Goal: Transaction & Acquisition: Purchase product/service

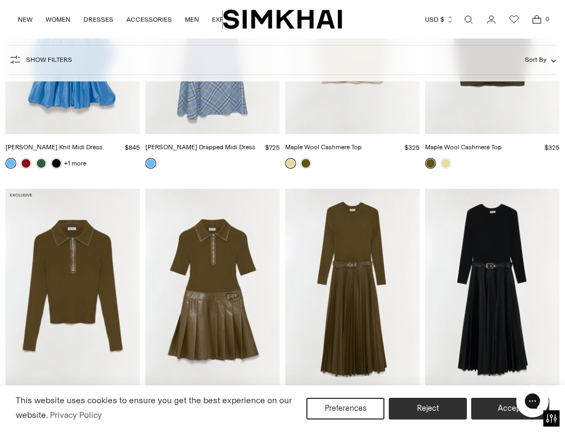
scroll to position [5881, 0]
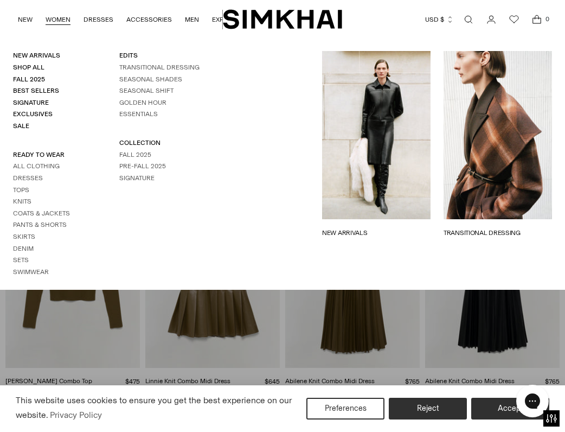
click at [469, 17] on link "Open search modal" at bounding box center [469, 20] width 22 height 22
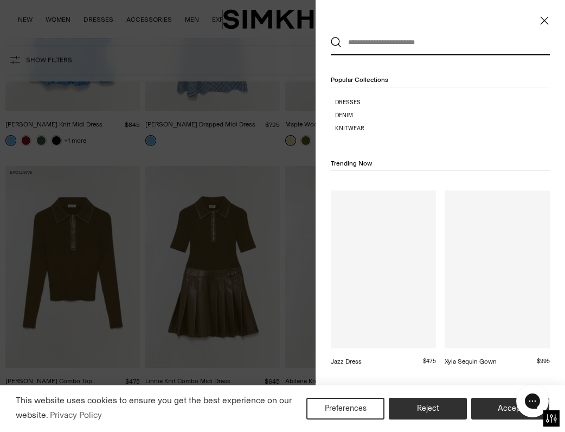
scroll to position [0, 0]
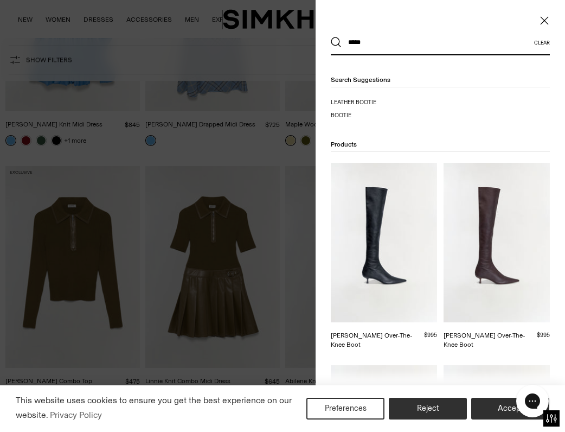
type input "*****"
click at [331, 37] on button "Search" at bounding box center [336, 42] width 11 height 11
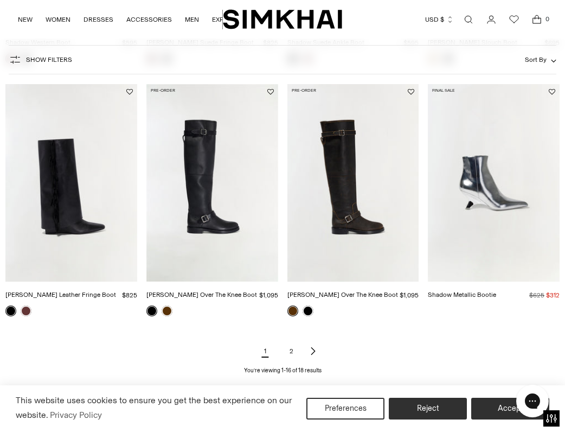
scroll to position [885, 0]
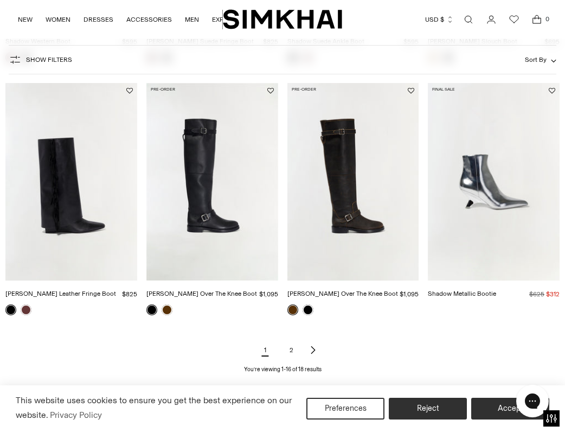
click at [294, 356] on link "2" at bounding box center [291, 350] width 22 height 22
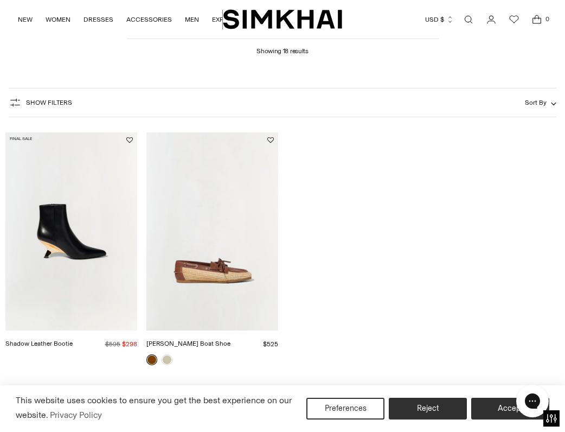
scroll to position [85, 0]
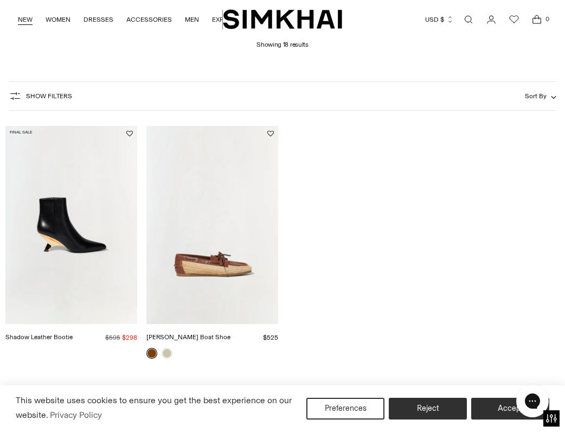
click at [27, 20] on link "NEW" at bounding box center [25, 20] width 15 height 24
